Goal: Task Accomplishment & Management: Manage account settings

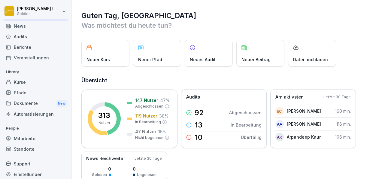
scroll to position [14, 0]
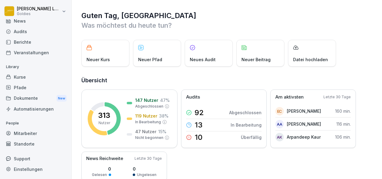
click at [29, 131] on div "Mitarbeiter" at bounding box center [36, 133] width 66 height 11
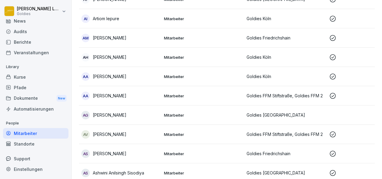
scroll to position [972, 0]
click at [330, 109] on td at bounding box center [368, 114] width 83 height 19
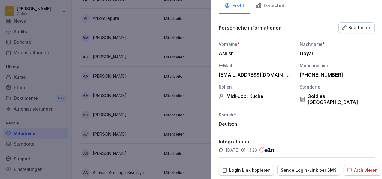
scroll to position [49, 0]
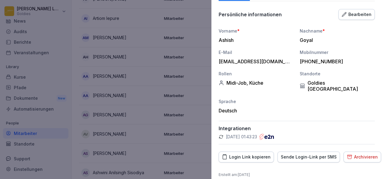
click at [274, 133] on img at bounding box center [267, 136] width 14 height 6
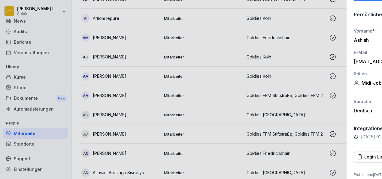
click at [197, 94] on div at bounding box center [191, 89] width 382 height 179
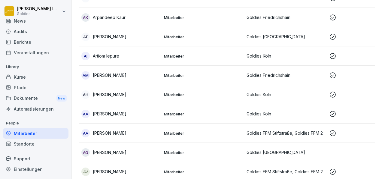
scroll to position [948, 0]
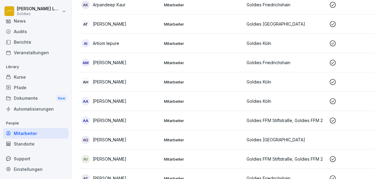
click at [201, 137] on p "Mitarbeiter" at bounding box center [203, 139] width 78 height 5
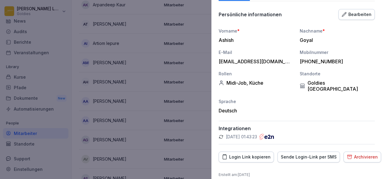
scroll to position [0, 0]
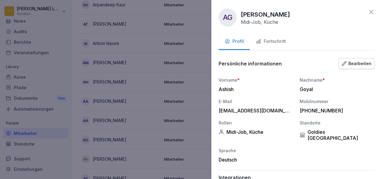
click at [272, 43] on div "Fortschritt" at bounding box center [271, 41] width 30 height 7
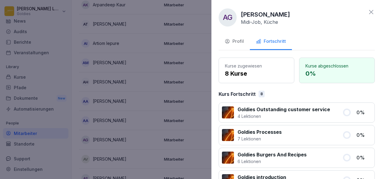
click at [233, 41] on div "Profil" at bounding box center [234, 41] width 19 height 7
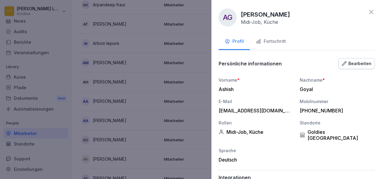
click at [368, 14] on icon at bounding box center [371, 11] width 7 height 7
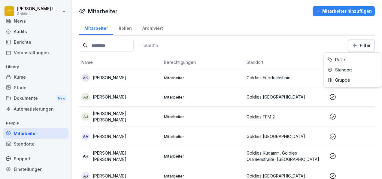
click at [359, 43] on html "[PERSON_NAME] Goldies Home News Audits Berichte Veranstaltungen Library Kurse P…" at bounding box center [191, 89] width 382 height 179
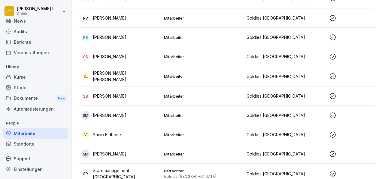
scroll to position [450, 0]
click at [179, 54] on p "Mitarbeiter" at bounding box center [203, 56] width 78 height 5
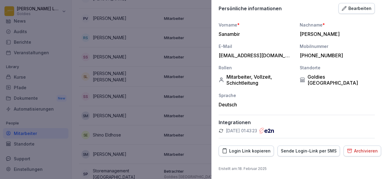
scroll to position [0, 0]
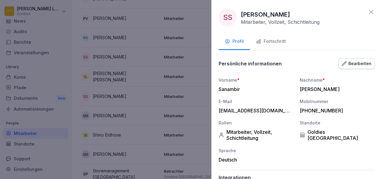
click at [355, 63] on div "Bearbeiten" at bounding box center [357, 63] width 30 height 7
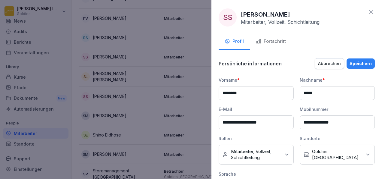
click at [274, 39] on div "Fortschritt" at bounding box center [271, 41] width 30 height 7
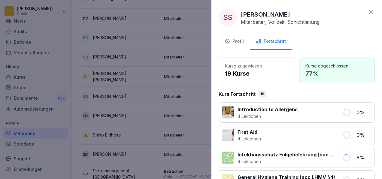
click at [368, 13] on icon at bounding box center [371, 11] width 7 height 7
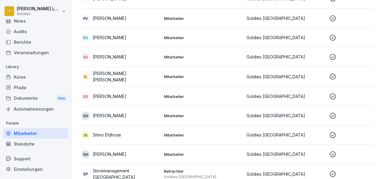
click at [315, 57] on p "Goldies [GEOGRAPHIC_DATA]" at bounding box center [286, 57] width 78 height 6
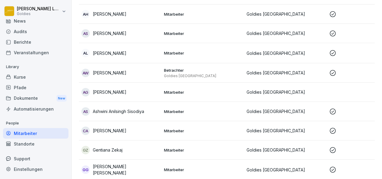
scroll to position [103, 0]
click at [119, 92] on div "AG [PERSON_NAME]" at bounding box center [120, 92] width 78 height 8
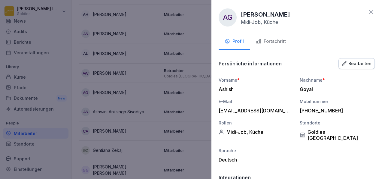
scroll to position [49, 0]
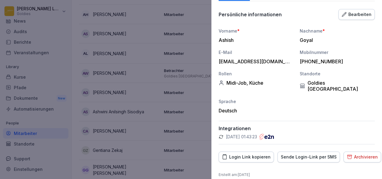
click at [308, 153] on div "Sende Login-Link per SMS" at bounding box center [309, 156] width 56 height 7
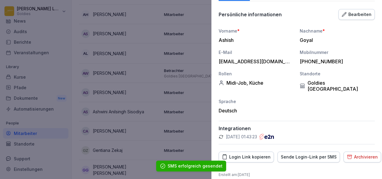
scroll to position [0, 0]
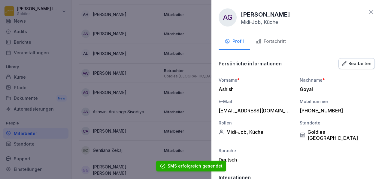
click at [368, 9] on icon at bounding box center [371, 11] width 7 height 7
